Goal: Task Accomplishment & Management: Complete application form

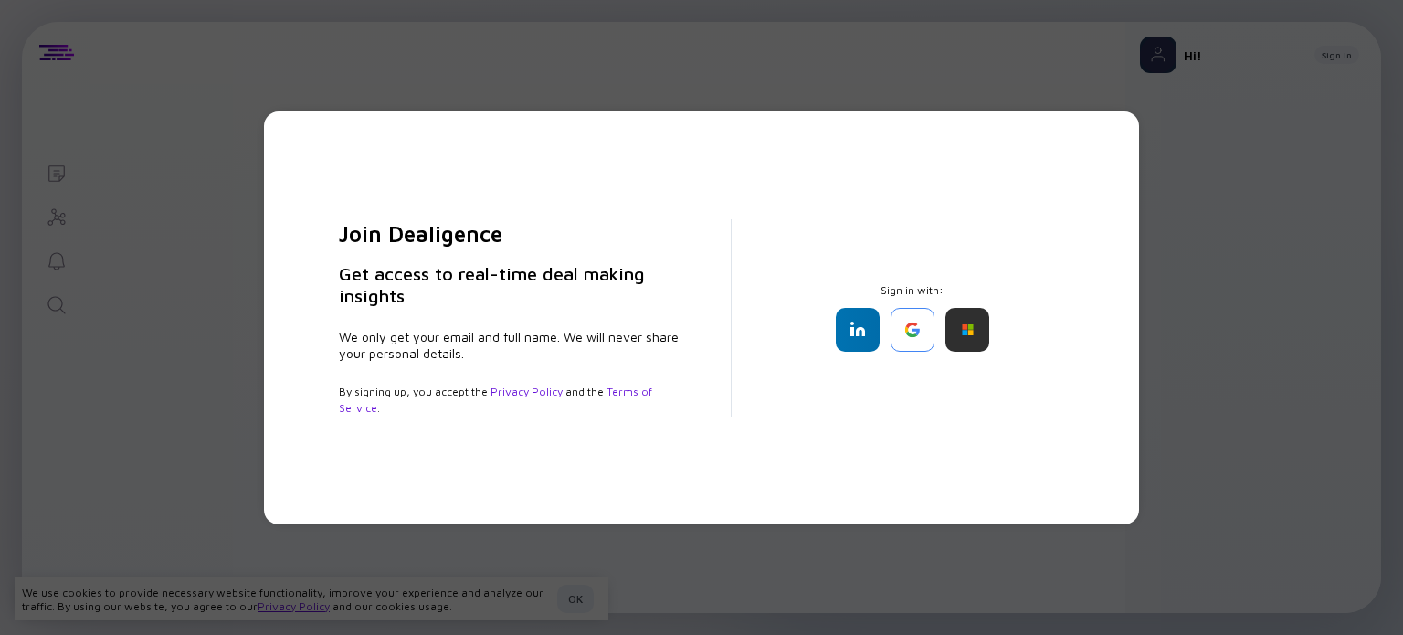
click at [220, 132] on div "Join Dealigence Get access to real-time deal making insights We only get your e…" at bounding box center [701, 317] width 1403 height 635
click at [1255, 193] on div "Join Dealigence Get access to real-time deal making insights We only get your e…" at bounding box center [701, 317] width 1403 height 635
drag, startPoint x: 490, startPoint y: 246, endPoint x: 575, endPoint y: 251, distance: 86.0
click at [575, 251] on div "Join Dealigence Get access to real-time deal making insights We only get your e…" at bounding box center [521, 317] width 422 height 197
click at [544, 255] on div "Join Dealigence Get access to real-time deal making insights We only get your e…" at bounding box center [521, 317] width 422 height 197
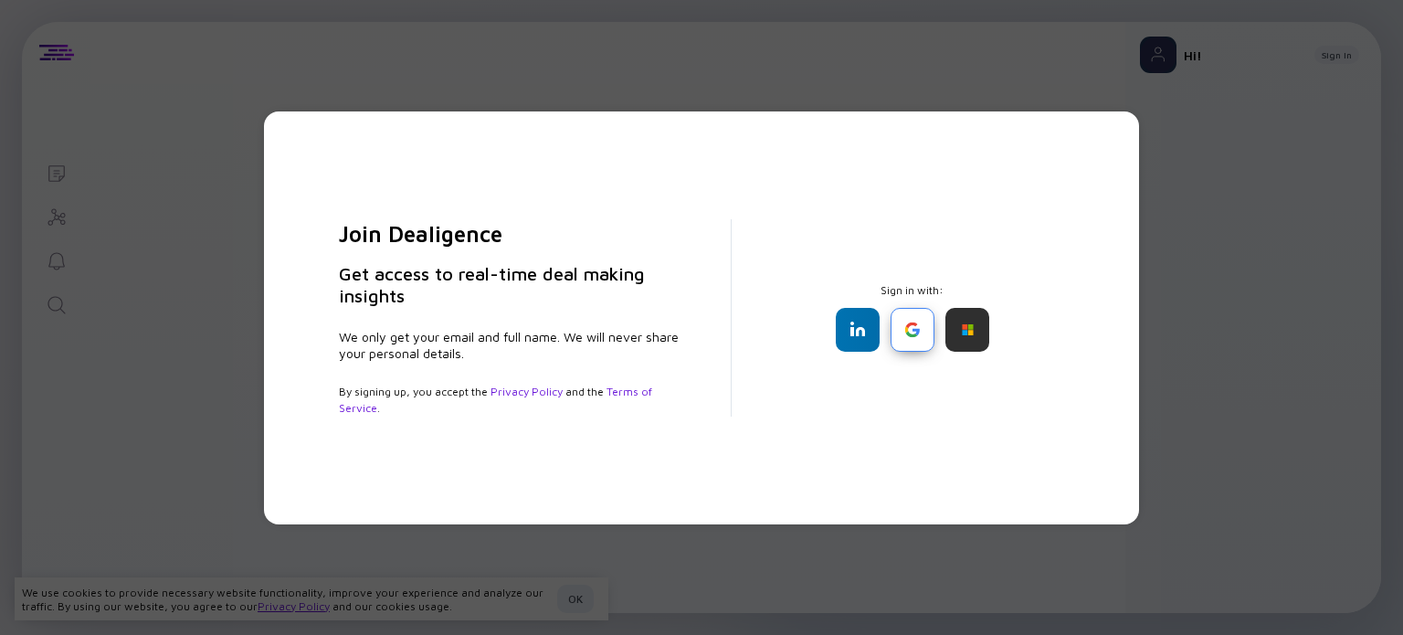
click at [918, 328] on div at bounding box center [913, 330] width 44 height 44
click at [979, 322] on div at bounding box center [967, 330] width 44 height 44
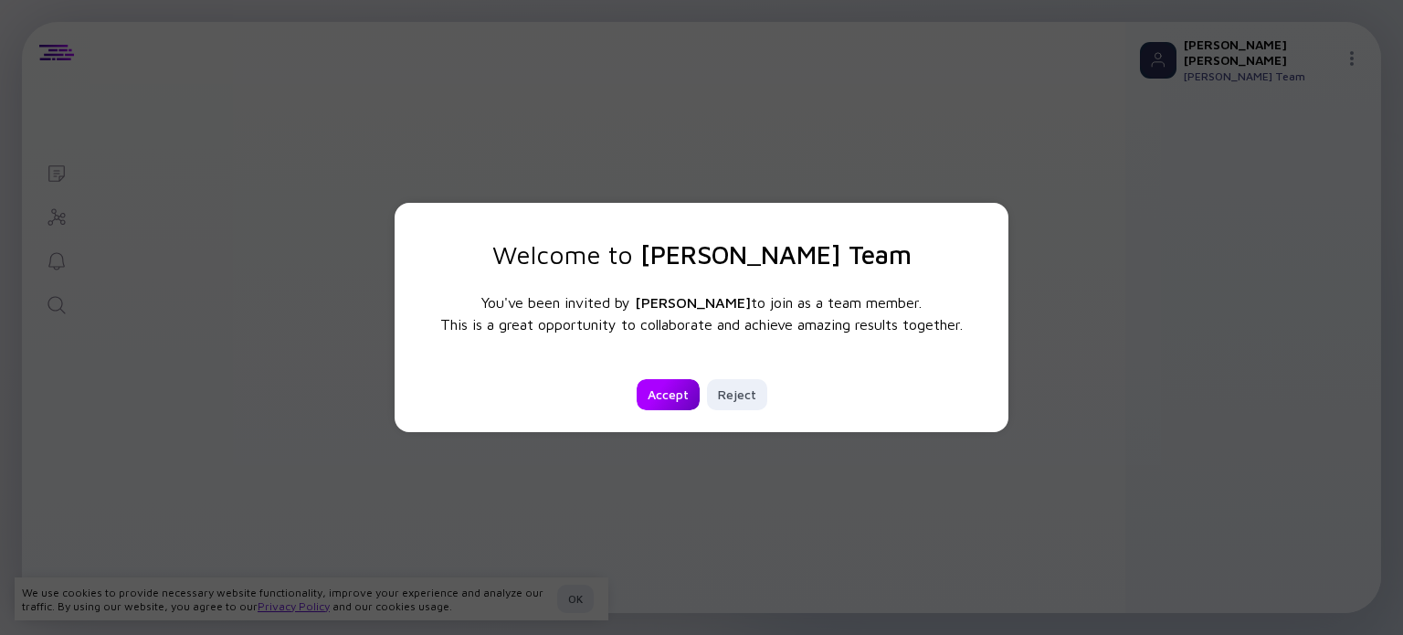
click at [651, 390] on div "Accept" at bounding box center [668, 394] width 63 height 31
